Goal: Check status

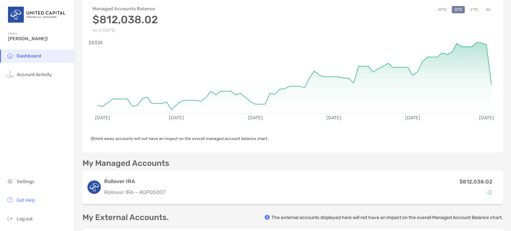
scroll to position [37, 0]
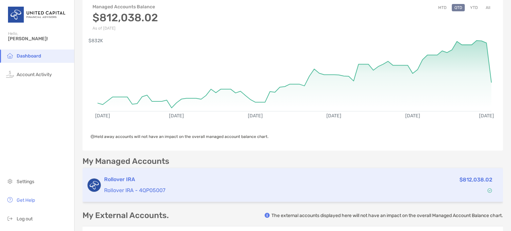
click at [251, 179] on h3 "Rollover IRA" at bounding box center [235, 179] width 263 height 8
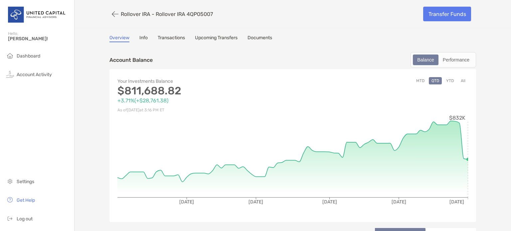
click at [466, 157] on div "Your Investments Balance $811,688.82 +3.71% ( +$28,761.38 ) As of Sep 19, '25 a…" at bounding box center [292, 145] width 366 height 153
click at [27, 58] on span "Dashboard" at bounding box center [29, 56] width 24 height 6
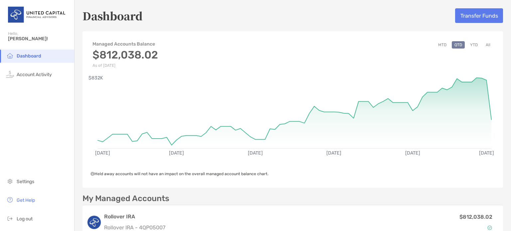
click at [468, 46] on button "YTD" at bounding box center [473, 44] width 13 height 7
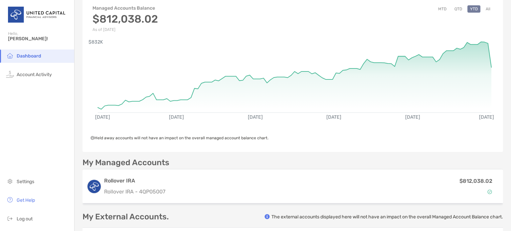
scroll to position [37, 0]
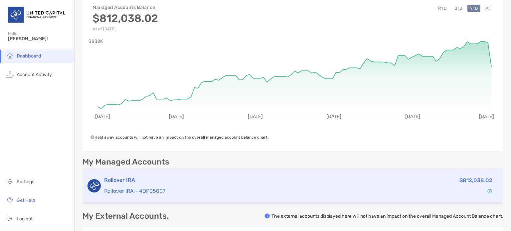
click at [283, 182] on h3 "Rollover IRA" at bounding box center [235, 180] width 263 height 8
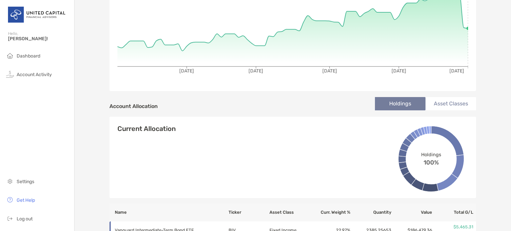
scroll to position [132, 0]
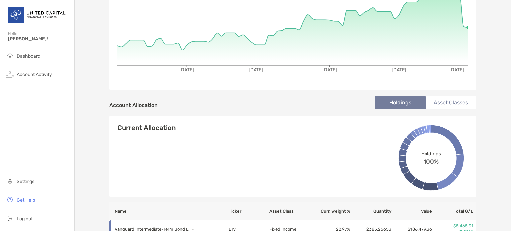
click at [447, 102] on li "Asset Classes" at bounding box center [450, 102] width 51 height 13
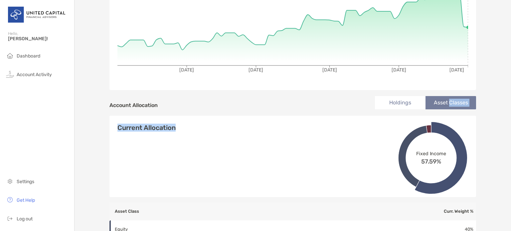
drag, startPoint x: 447, startPoint y: 102, endPoint x: 448, endPoint y: 134, distance: 32.0
click at [448, 134] on div "Account Allocation Holdings Asset Classes Current Allocation Holdings 100% BIV …" at bounding box center [292, 184] width 366 height 179
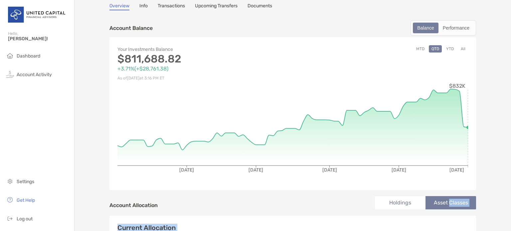
scroll to position [0, 0]
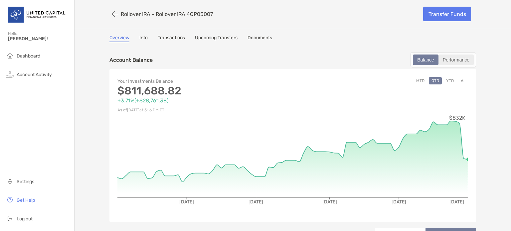
click at [450, 59] on div "Performance" at bounding box center [456, 59] width 34 height 9
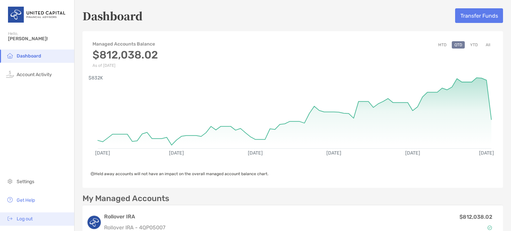
click at [19, 220] on span "Log out" at bounding box center [25, 219] width 16 height 6
